Goal: Find specific page/section: Find specific page/section

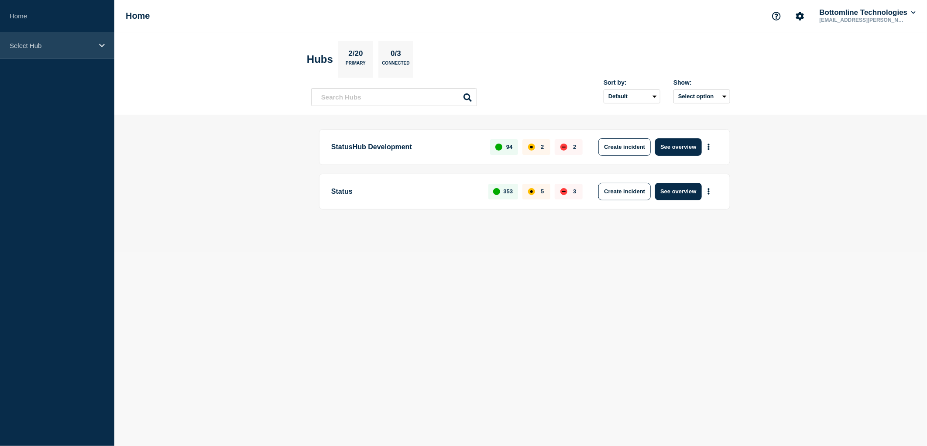
click at [70, 54] on div "Select Hub" at bounding box center [57, 45] width 114 height 27
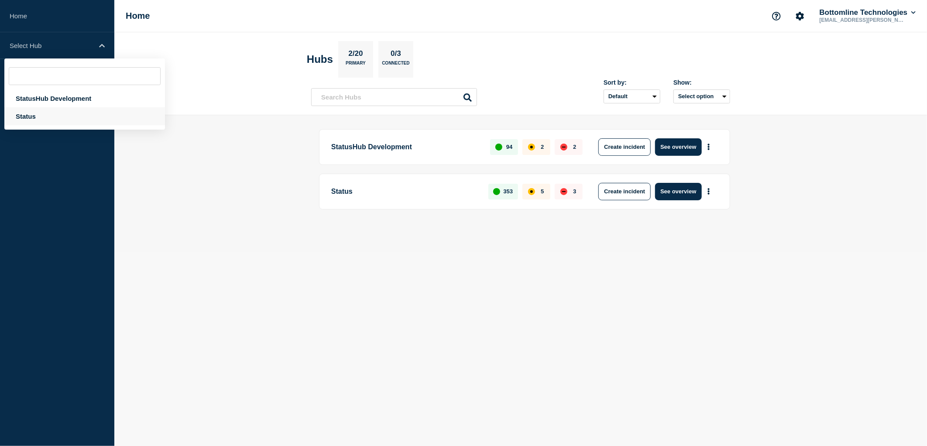
click at [37, 121] on div "Status" at bounding box center [84, 116] width 161 height 18
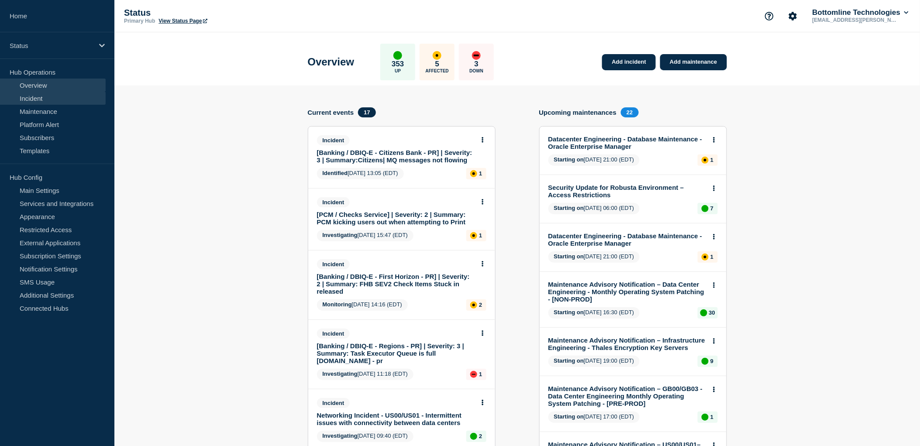
click at [35, 101] on link "Incident" at bounding box center [53, 98] width 106 height 13
